Goal: Obtain resource: Download file/media

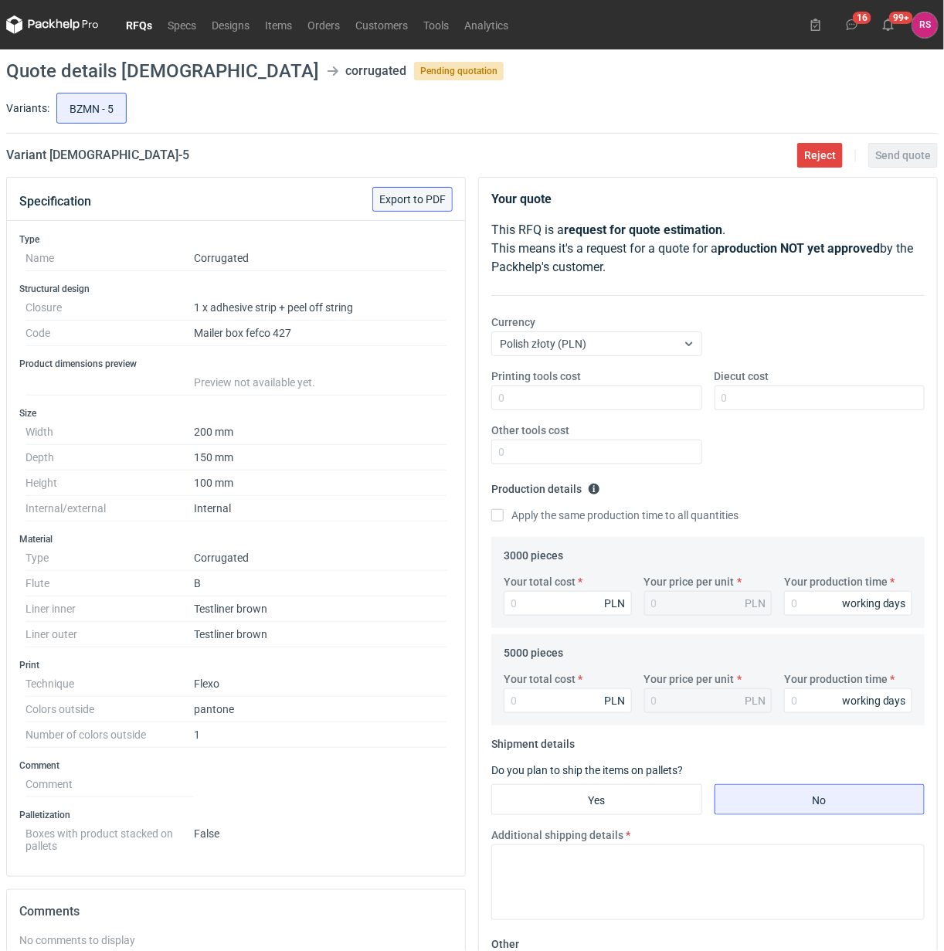
click at [423, 199] on span "Export to PDF" at bounding box center [412, 199] width 66 height 11
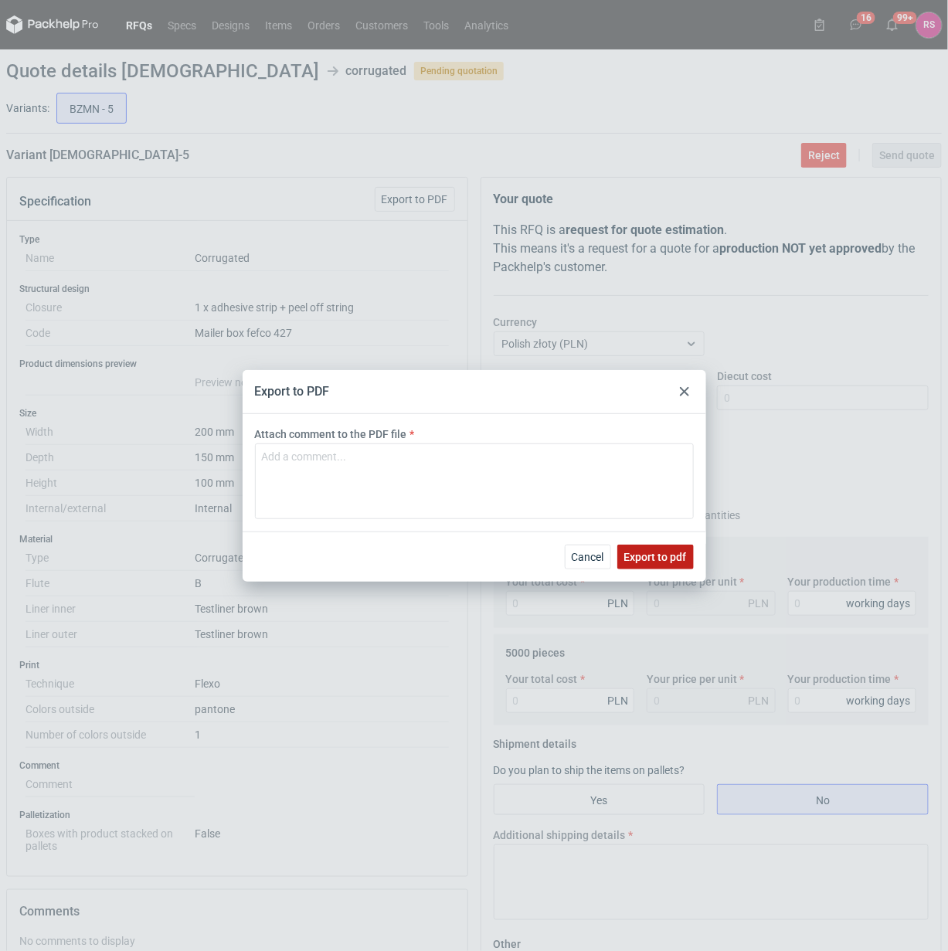
click at [666, 547] on button "Export to pdf" at bounding box center [655, 557] width 77 height 25
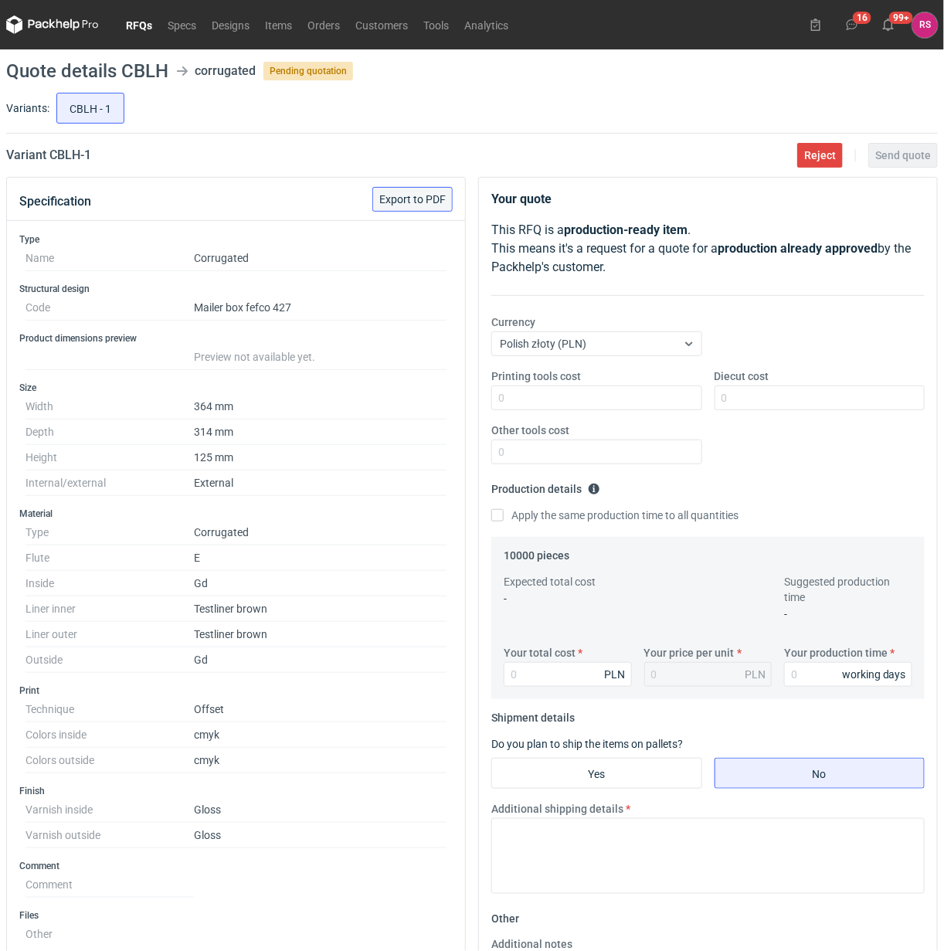
click at [410, 195] on span "Export to PDF" at bounding box center [412, 199] width 66 height 11
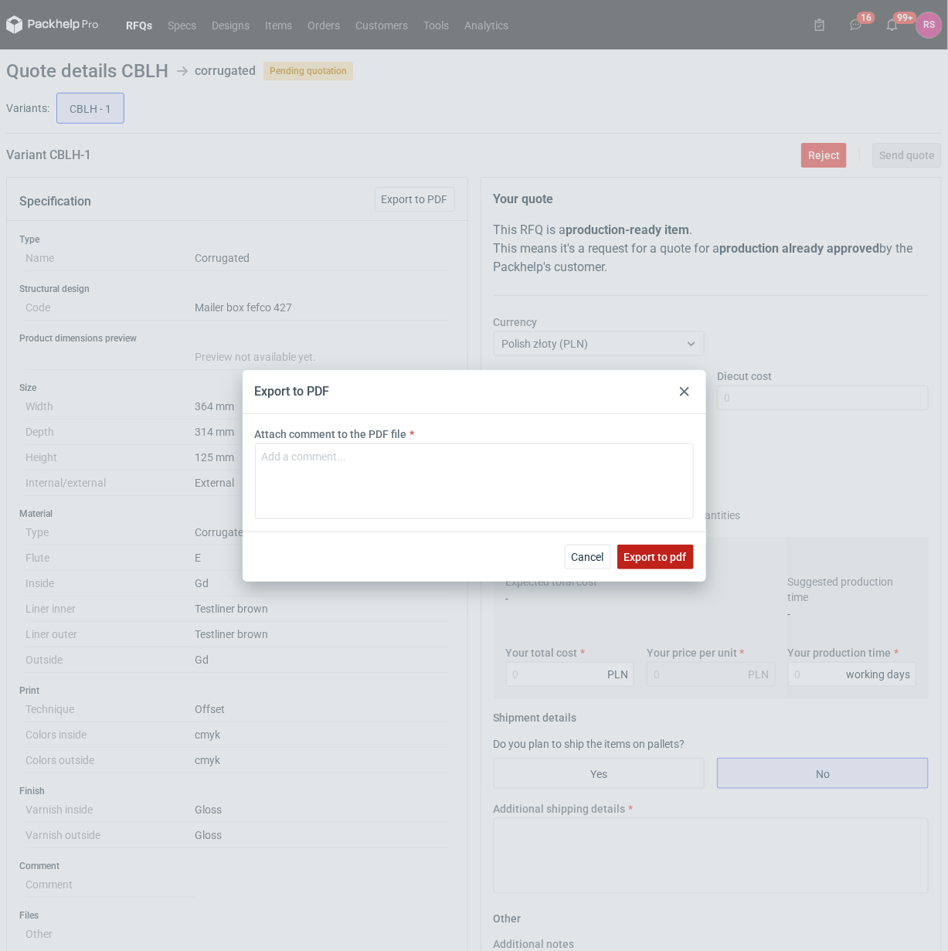
click at [663, 552] on span "Export to pdf" at bounding box center [655, 557] width 63 height 11
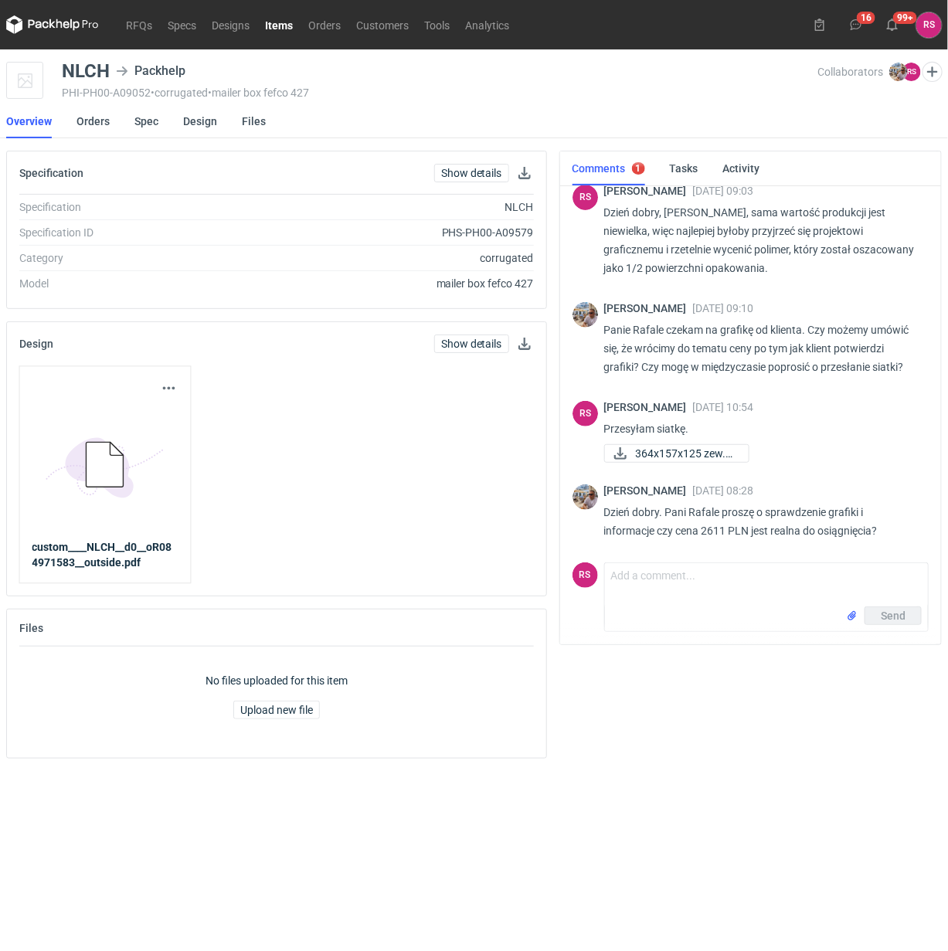
scroll to position [135, 0]
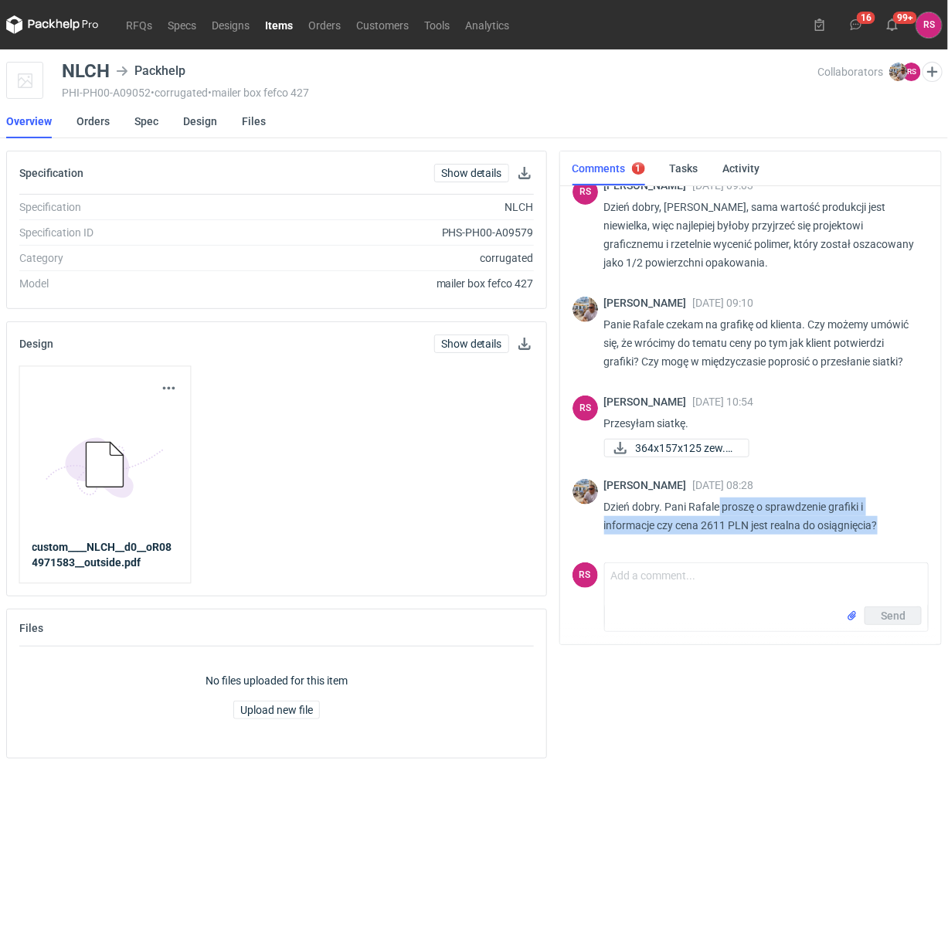
drag, startPoint x: 721, startPoint y: 505, endPoint x: 890, endPoint y: 539, distance: 172.6
click at [890, 539] on div "Michał Palasek 17 Sep 2025 08:28 Dzień dobry. Pani Rafale proszę o sprawdzenie …" at bounding box center [760, 510] width 312 height 62
copy p "proszę o sprawdzenie grafiki i informacje czy cena 2611 PLN jest realna do osią…"
click at [624, 449] on icon at bounding box center [620, 448] width 19 height 12
